Goal: Register for event/course

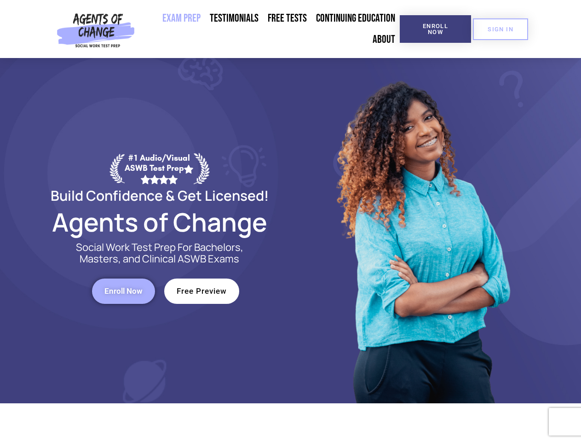
click at [291, 221] on div at bounding box center [422, 230] width 262 height 345
click at [436, 29] on span "Enroll Now" at bounding box center [436, 29] width 42 height 12
click at [501, 29] on span "SIGN IN" at bounding box center [501, 29] width 26 height 6
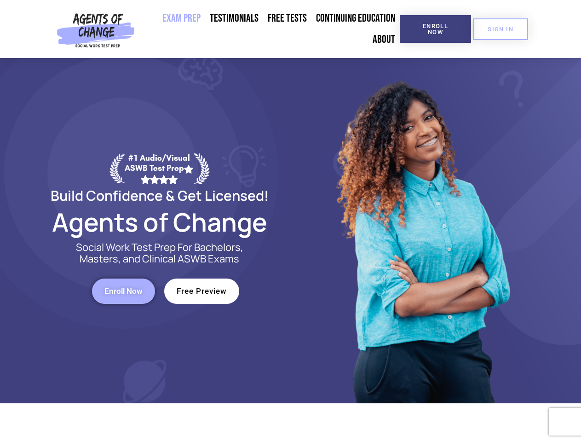
click at [123, 291] on span "Enroll Now" at bounding box center [124, 291] width 38 height 8
click at [202, 291] on span "Free Preview" at bounding box center [202, 291] width 50 height 8
